Goal: Task Accomplishment & Management: Manage account settings

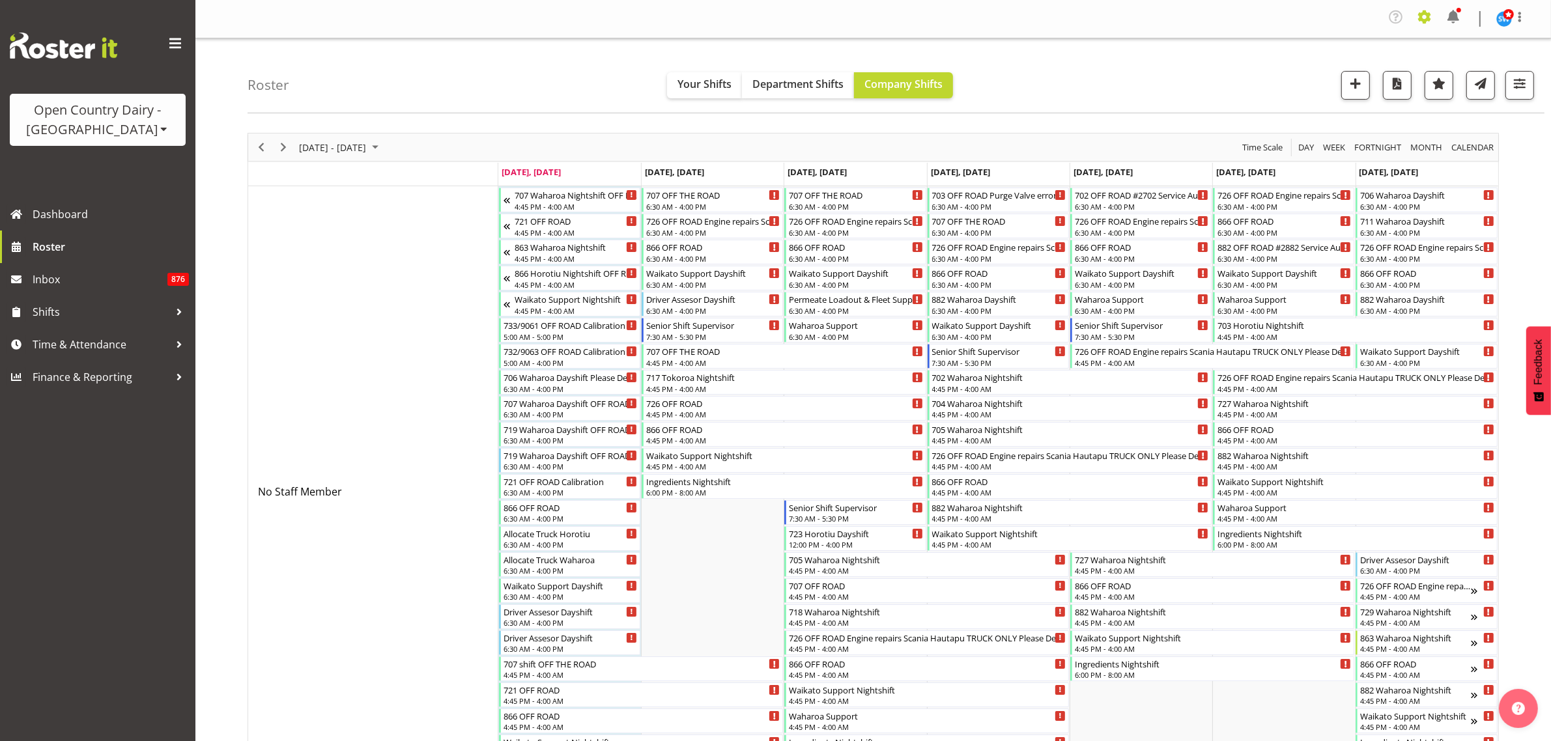
click at [1418, 14] on span at bounding box center [1424, 17] width 21 height 21
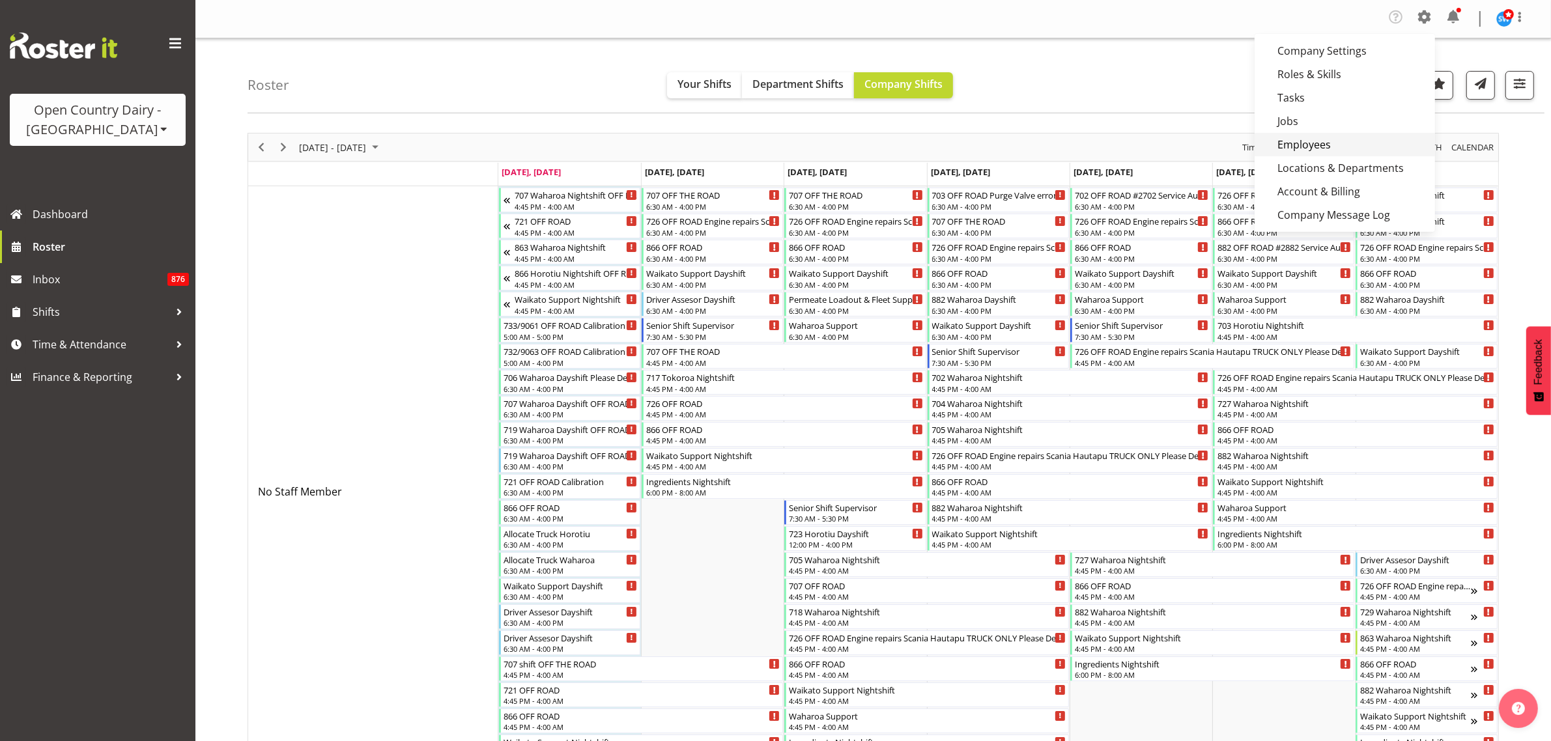
click at [1317, 145] on link "Employees" at bounding box center [1344, 144] width 180 height 23
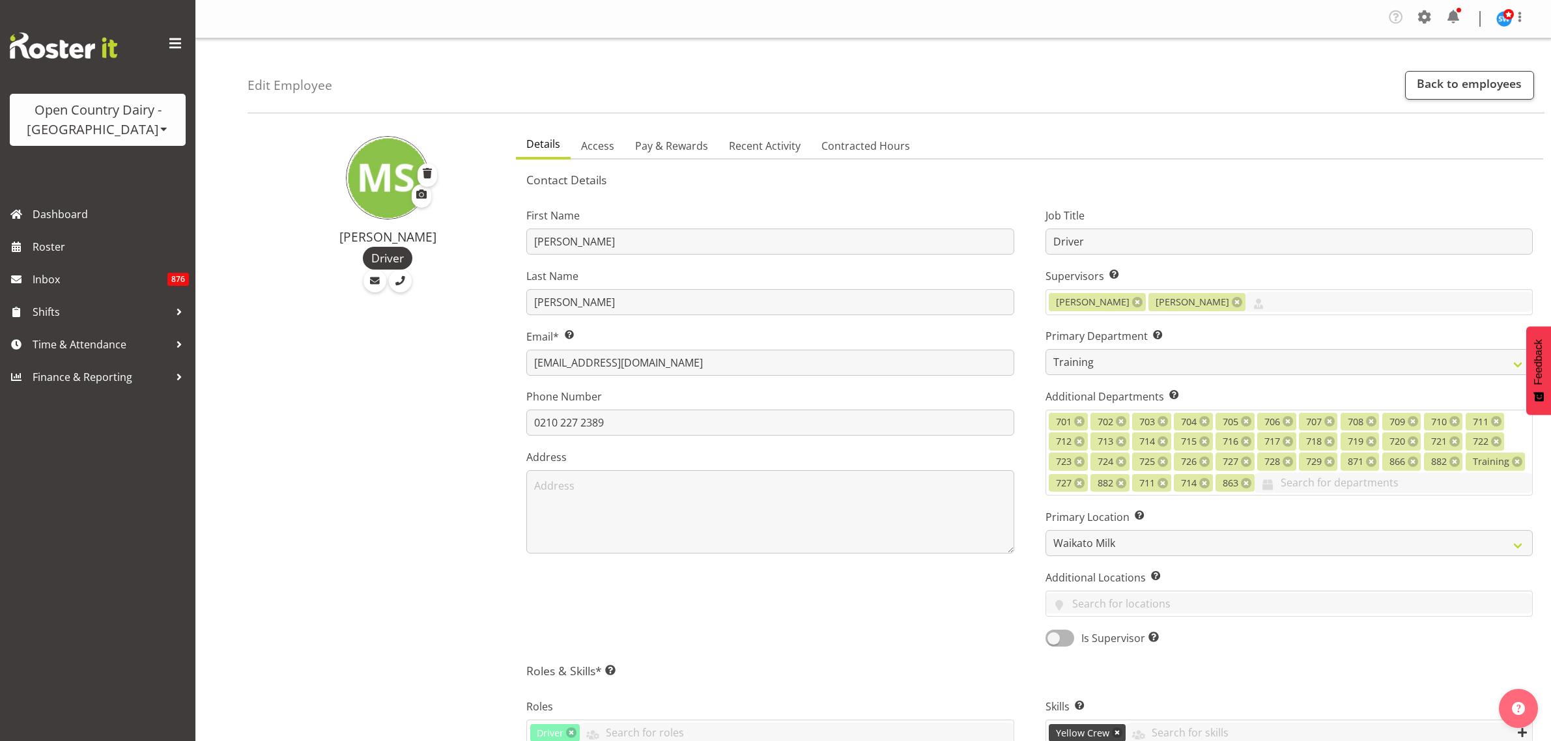
select select "763"
select select "1054"
select select "TimelineWeek"
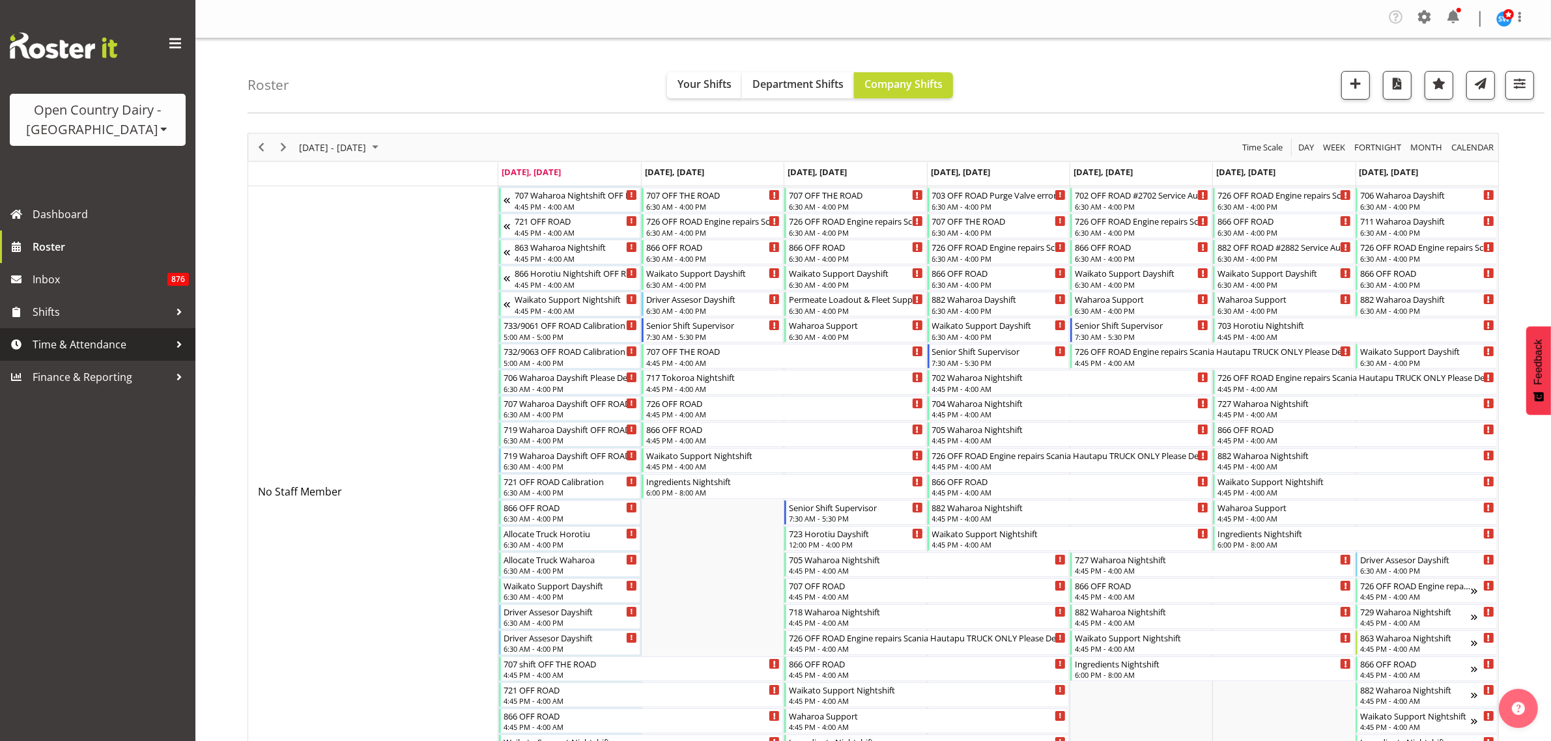
click at [61, 344] on span "Time & Attendance" at bounding box center [101, 345] width 137 height 20
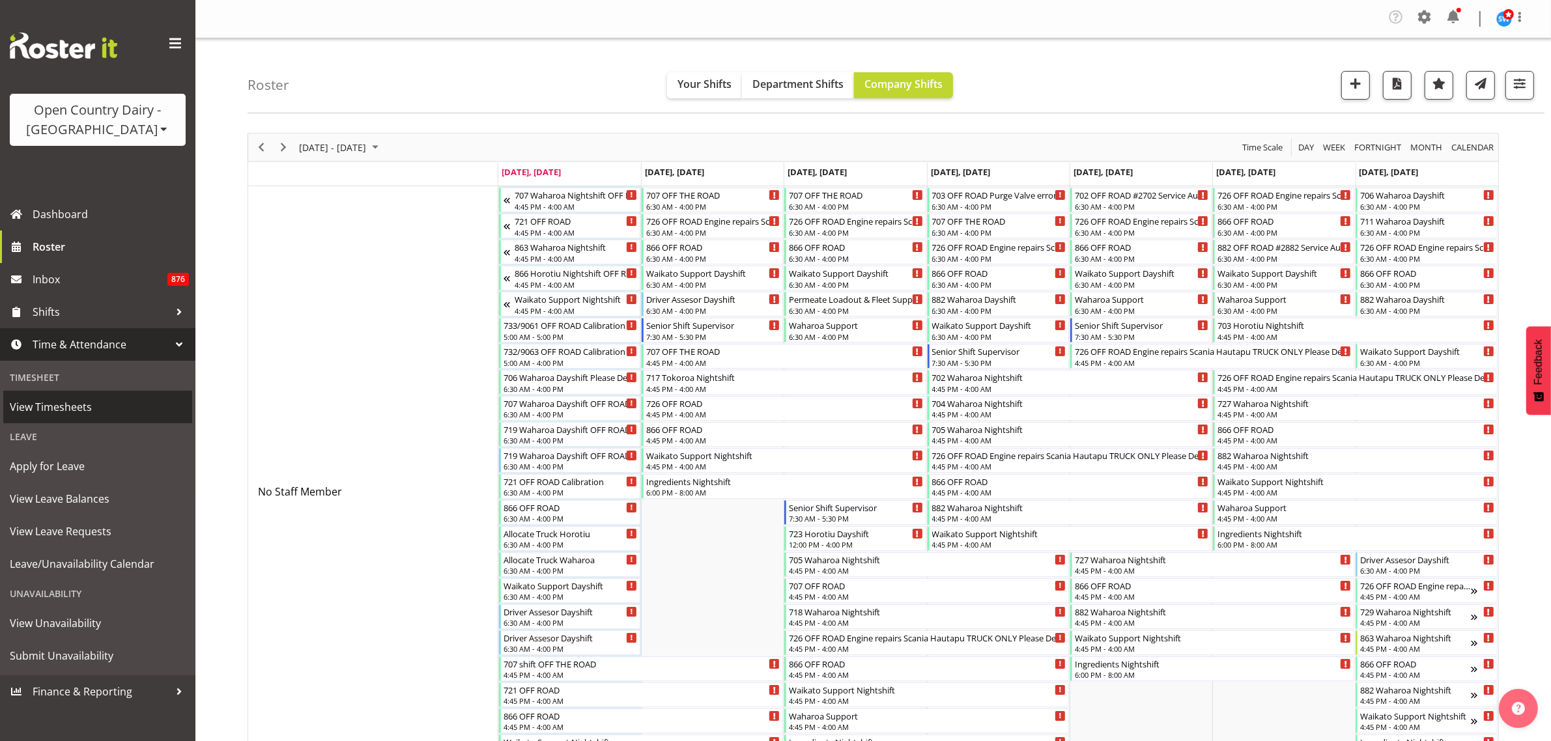
click at [83, 407] on span "View Timesheets" at bounding box center [98, 407] width 176 height 20
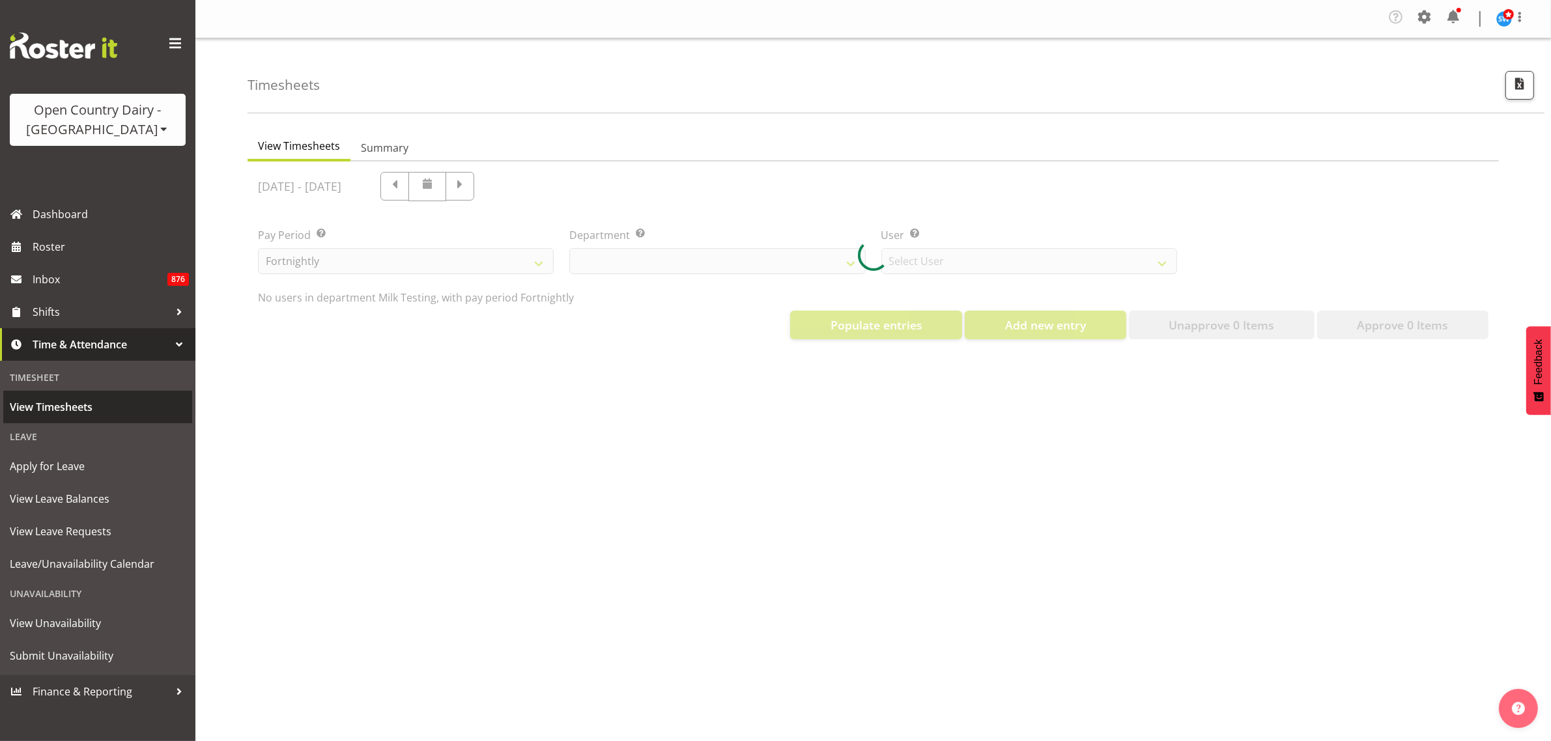
select select "733"
select select "7414"
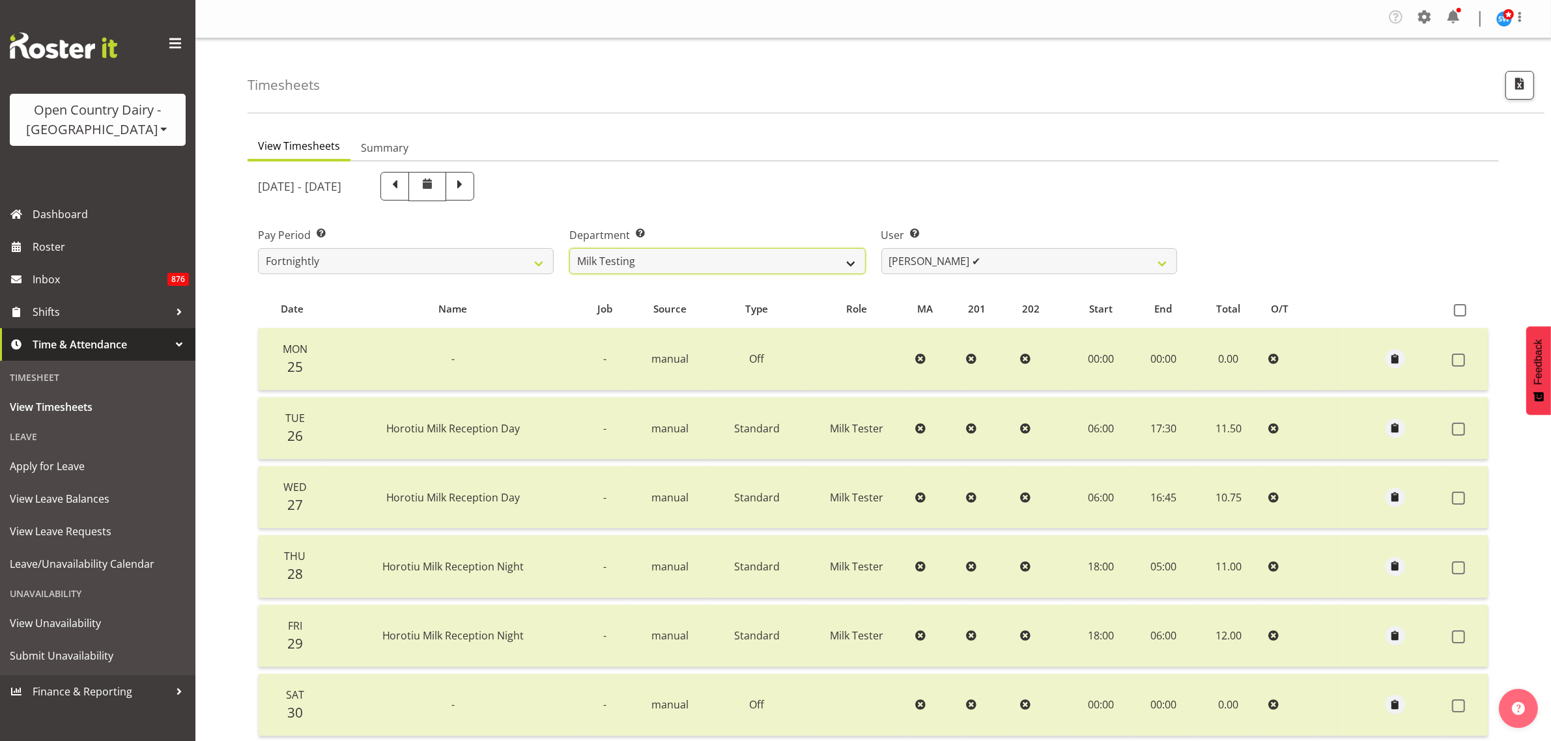
click at [851, 262] on select "701 702 703 704 705 706 707 708 709 710 711 712 713 714 715 716 717 718 719 720" at bounding box center [717, 261] width 296 height 26
select select "802"
click at [569, 248] on select "701 702 703 704 705 706 707 708 709 710 711 712 713 714 715 716 717 718 719 720" at bounding box center [717, 261] width 296 height 26
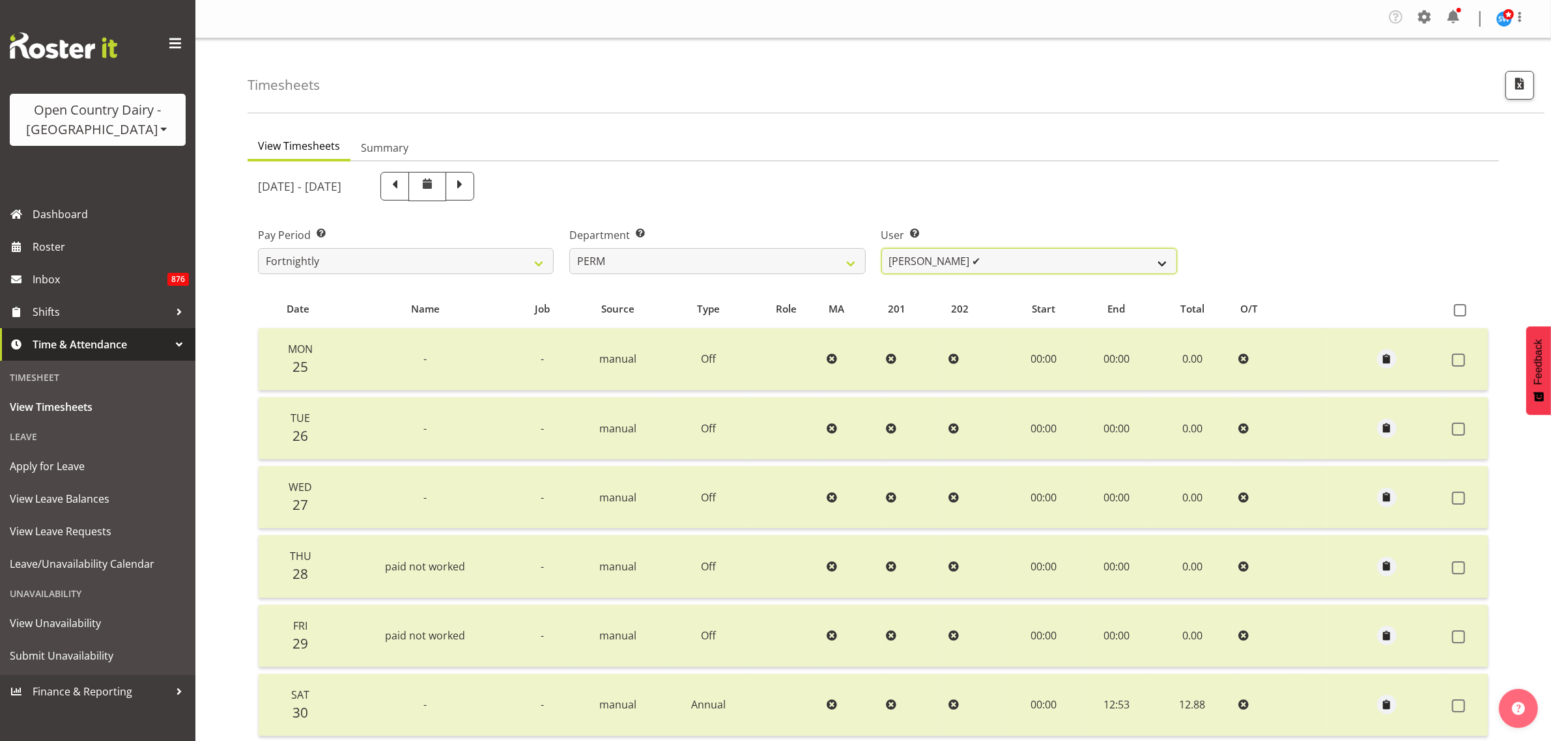
click at [1143, 257] on select "Abhilash Antony ✔ Amba Swann ✔ Chris Kneebone ✔ Jayden Vincent ✔ Paul Wilson ✔ …" at bounding box center [1029, 261] width 296 height 26
select select "10156"
click at [881, 248] on select "Abhilash Antony ✔ Amba Swann ✔ Chris Kneebone ✔ Jayden Vincent ✔ Paul Wilson ✔ …" at bounding box center [1029, 261] width 296 height 26
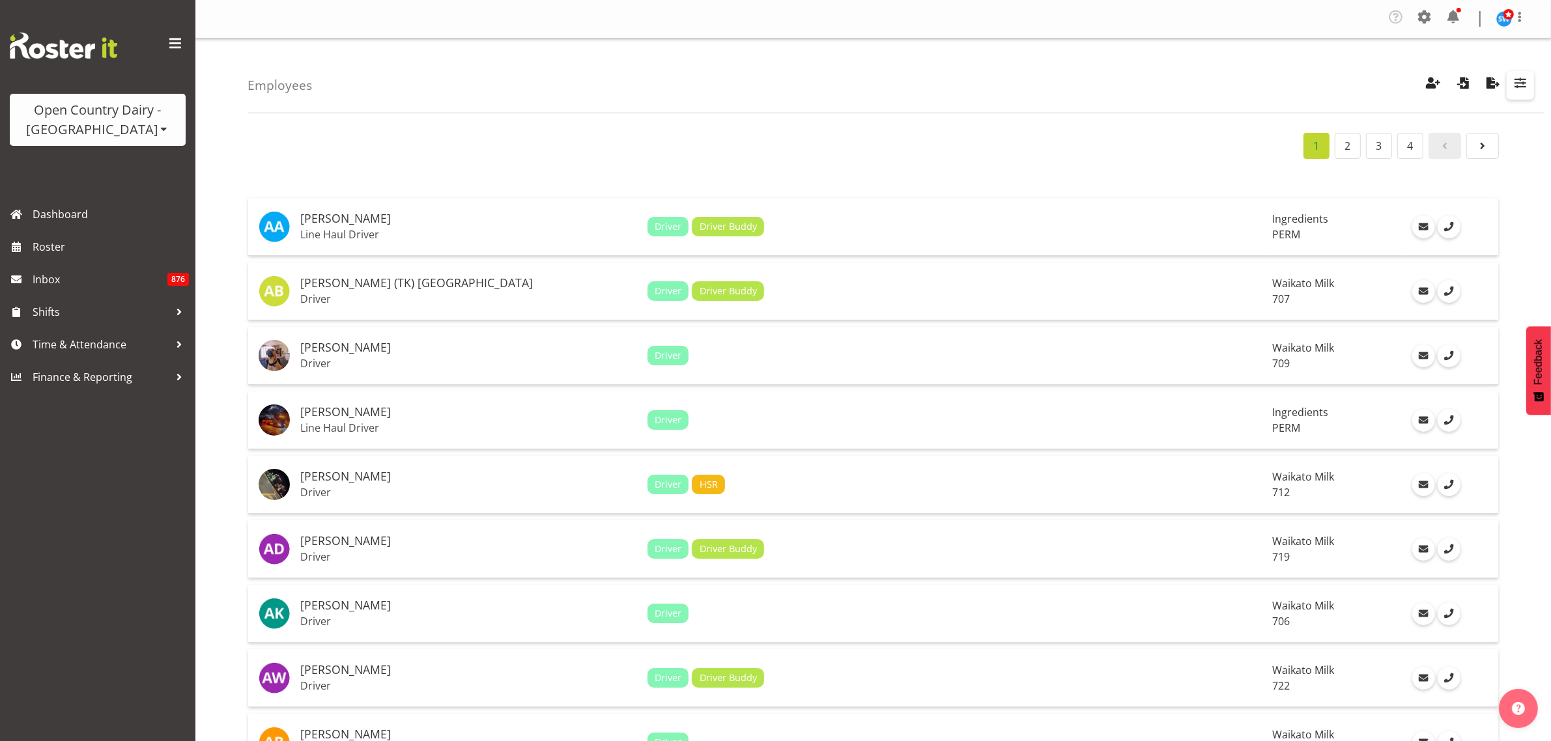
click at [1525, 79] on span "button" at bounding box center [1519, 82] width 17 height 17
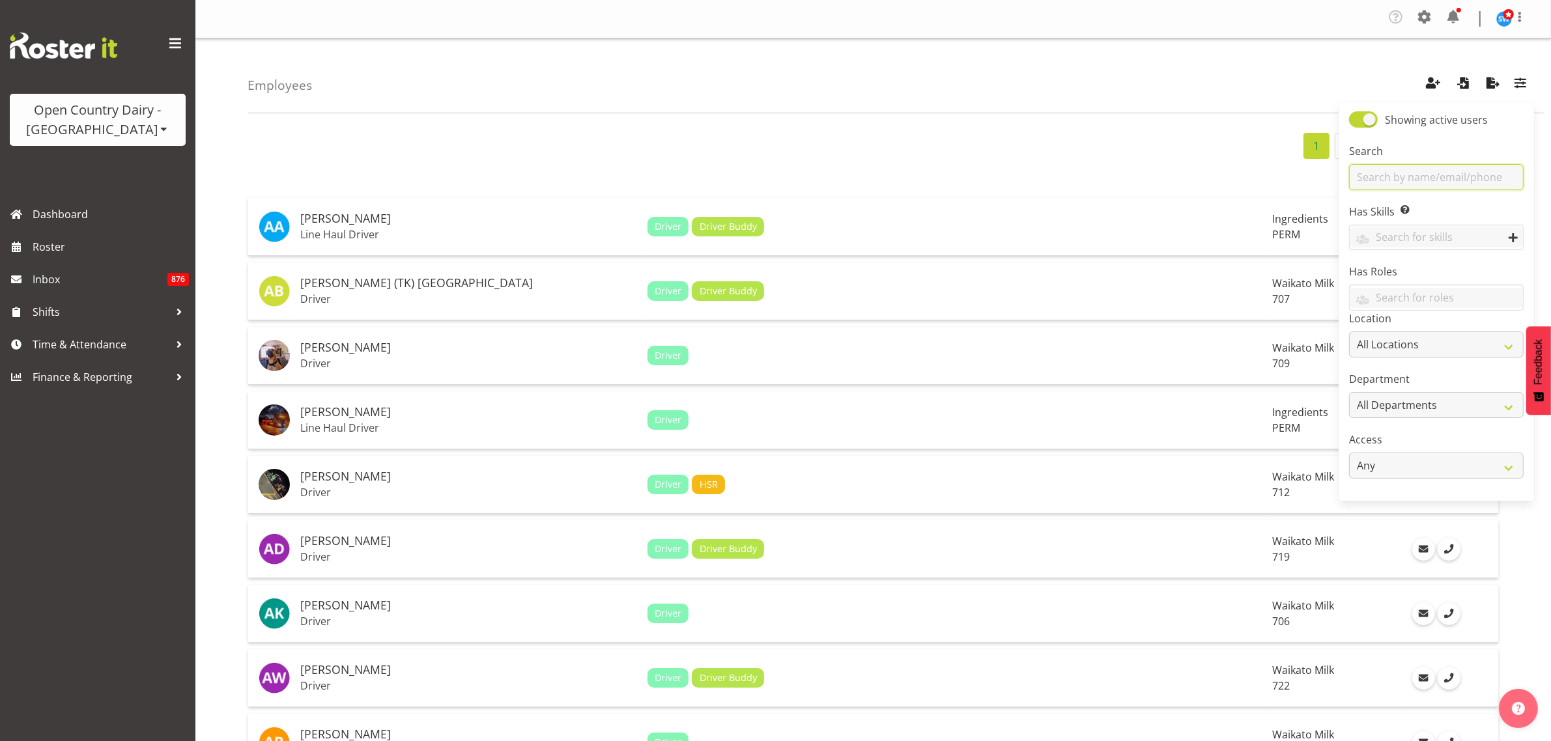
click at [1420, 179] on input "text" at bounding box center [1436, 177] width 175 height 26
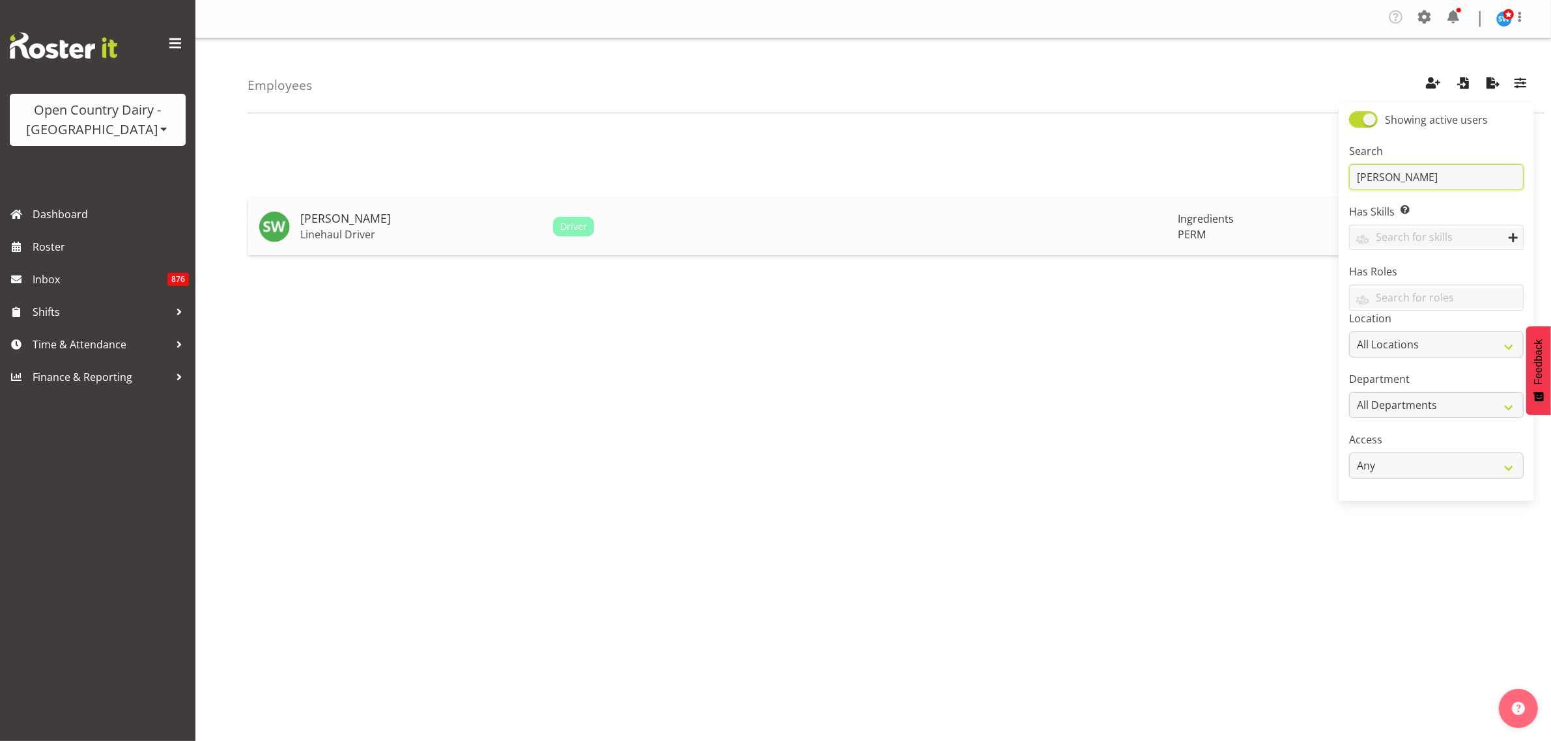
type input "[PERSON_NAME]"
click at [326, 210] on td "[PERSON_NAME] Linehaul Driver" at bounding box center [421, 226] width 253 height 57
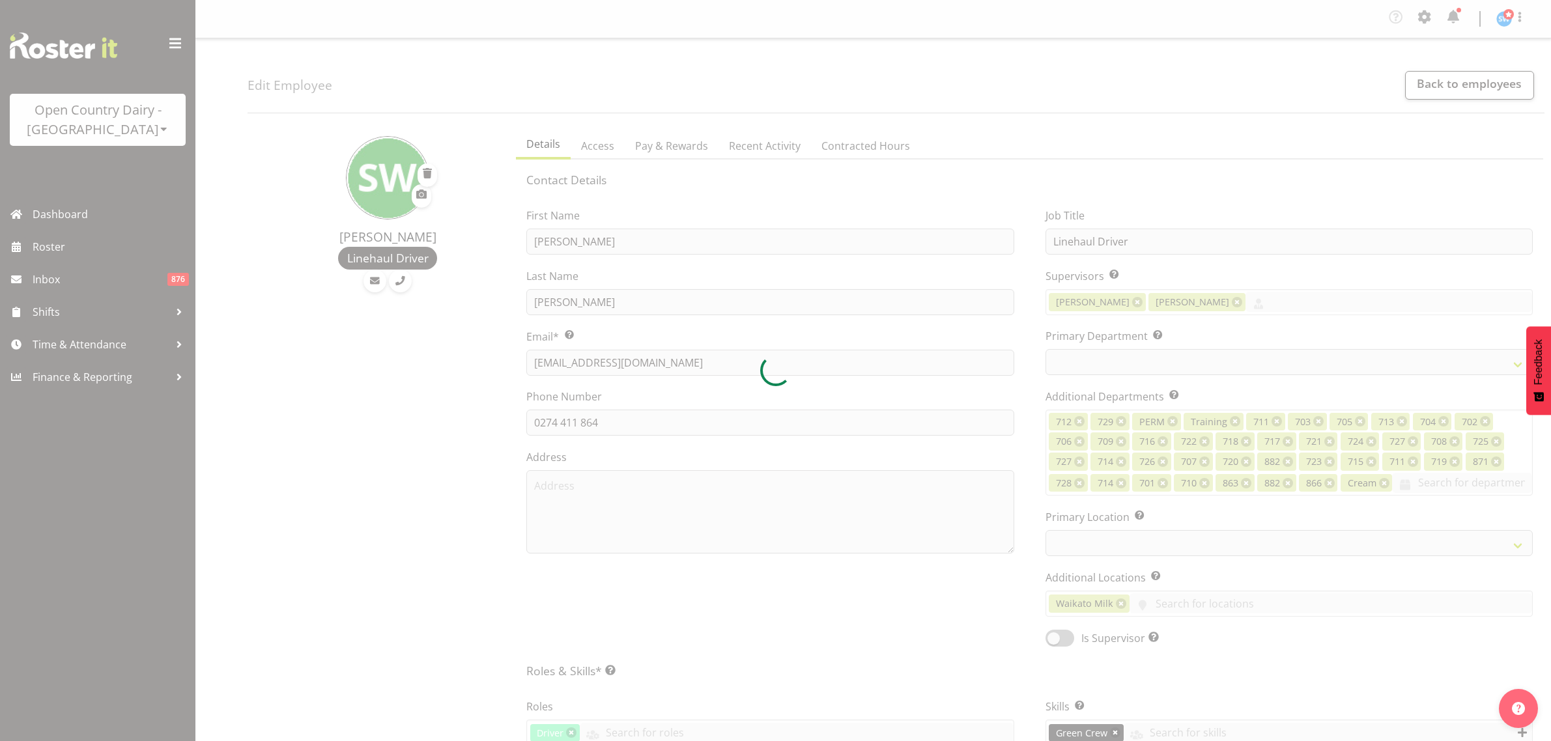
select select "TimelineWeek"
select select
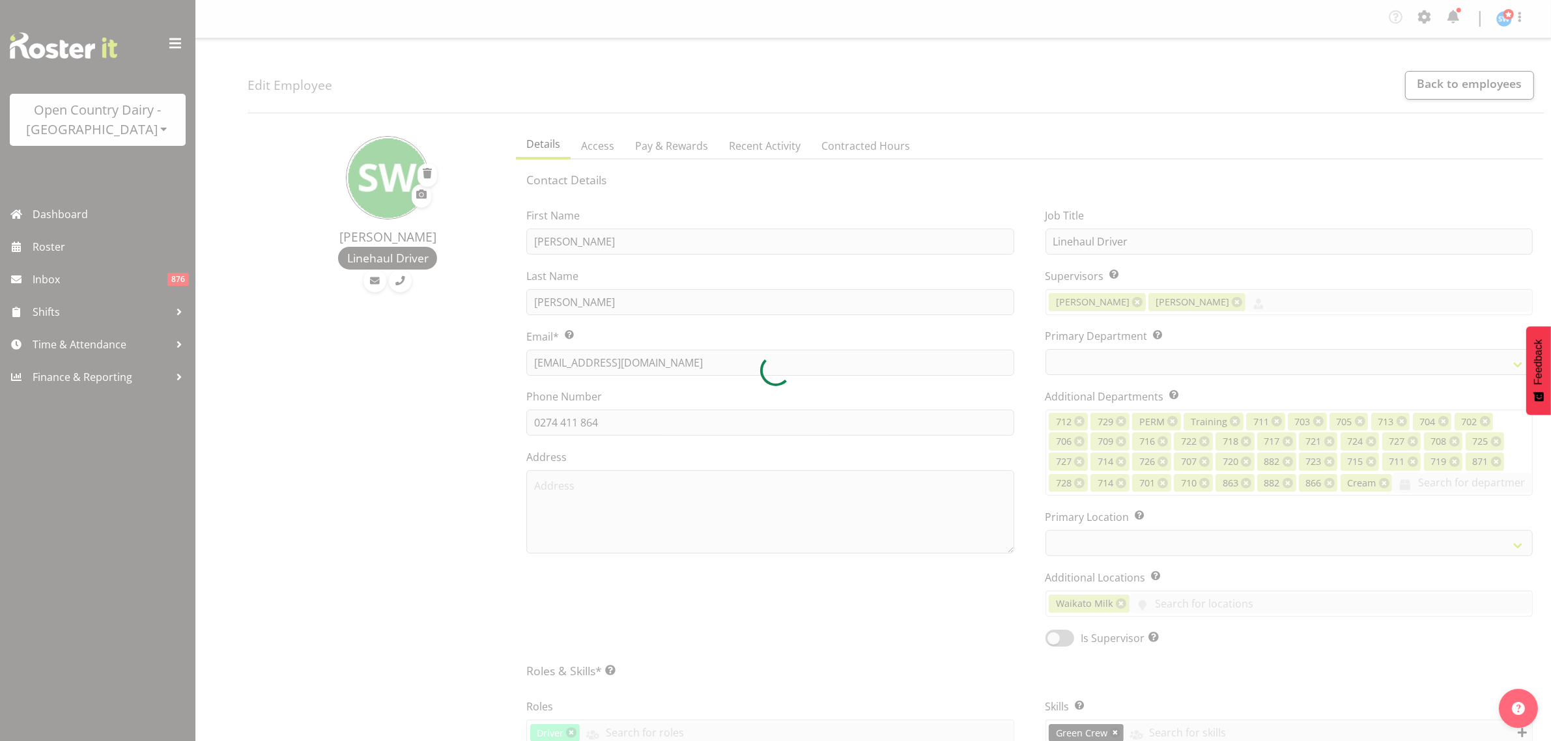
select select "802"
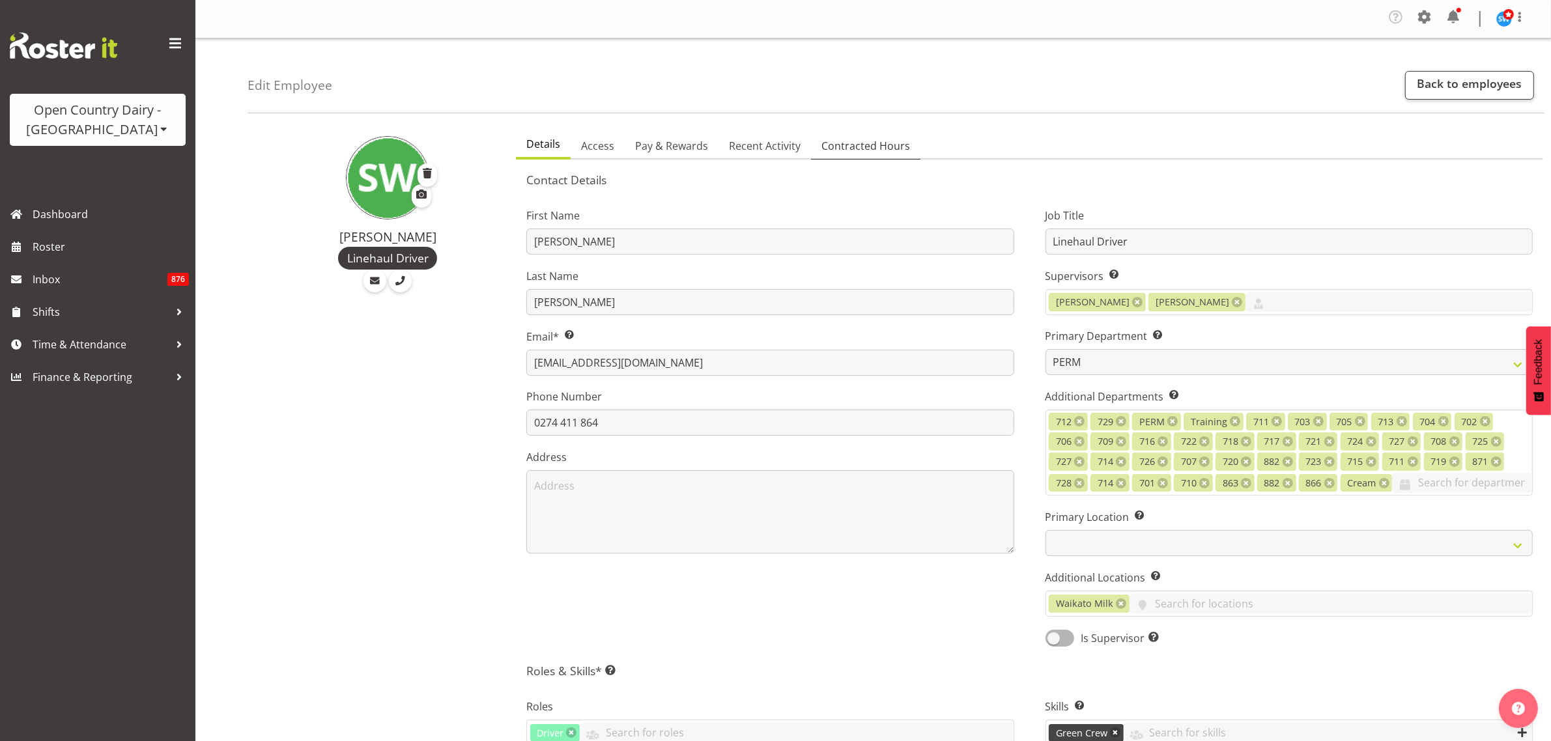
click at [880, 145] on span "Contracted Hours" at bounding box center [865, 146] width 89 height 16
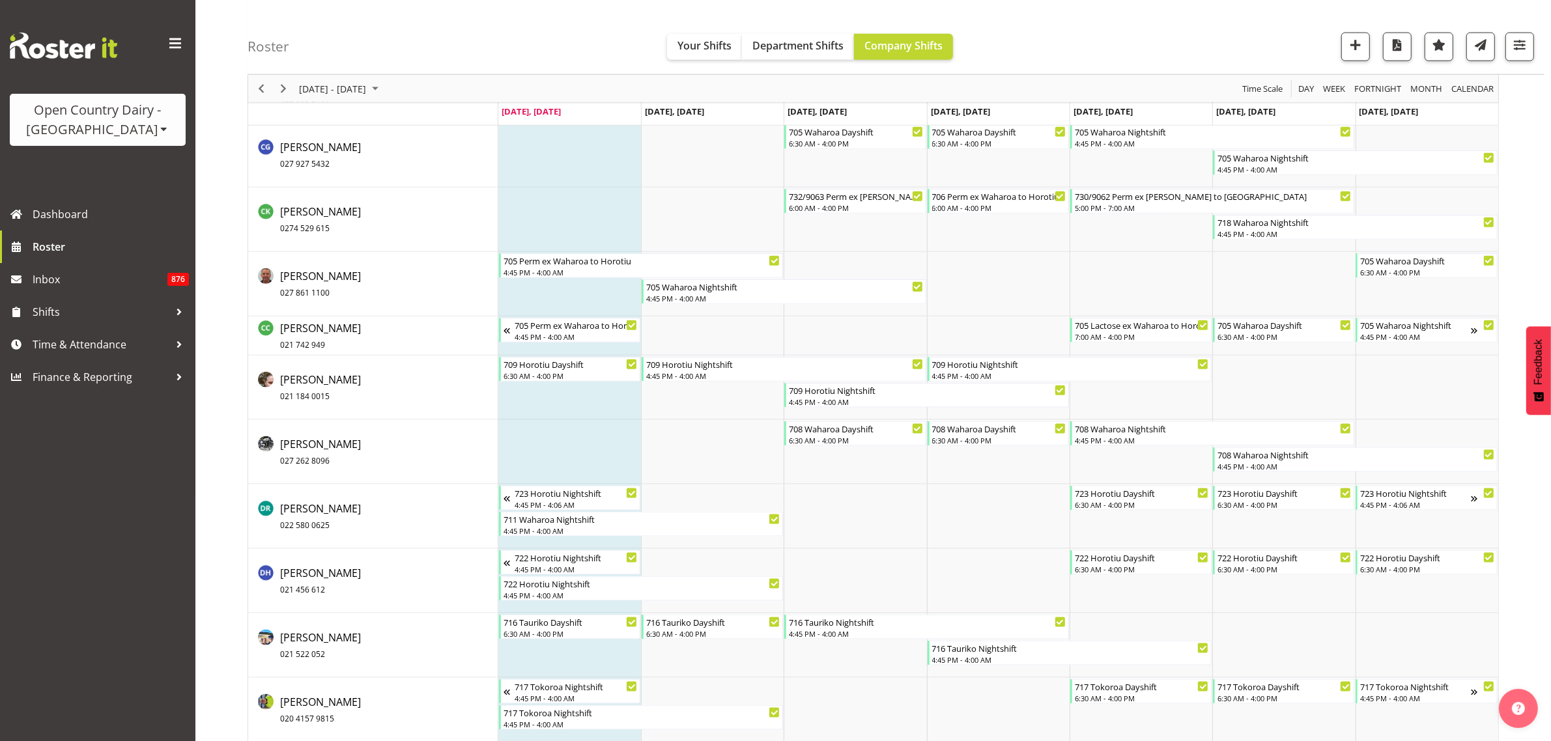
scroll to position [1954, 0]
